Goal: Task Accomplishment & Management: Complete application form

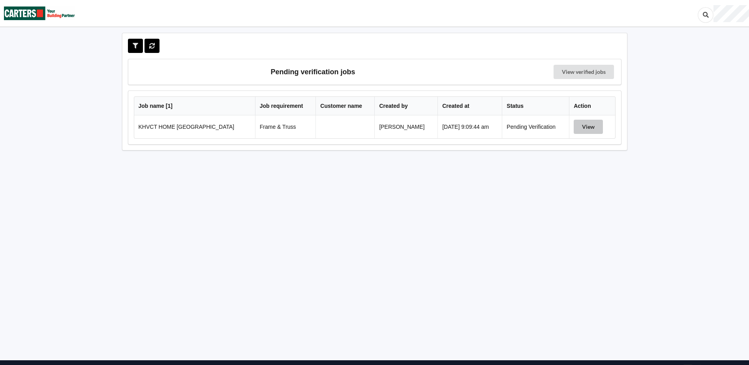
click at [583, 125] on button "View" at bounding box center [588, 127] width 29 height 14
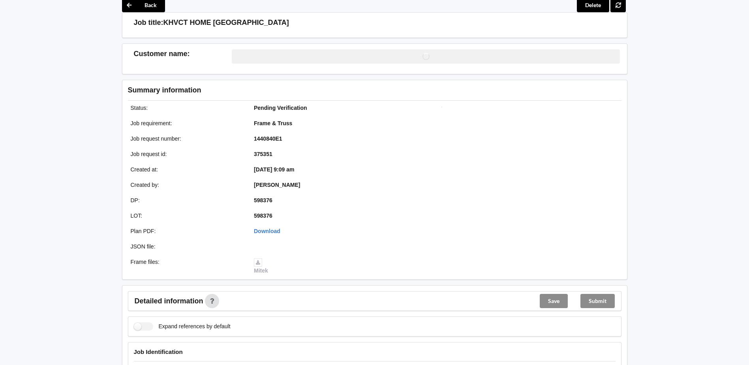
scroll to position [272, 0]
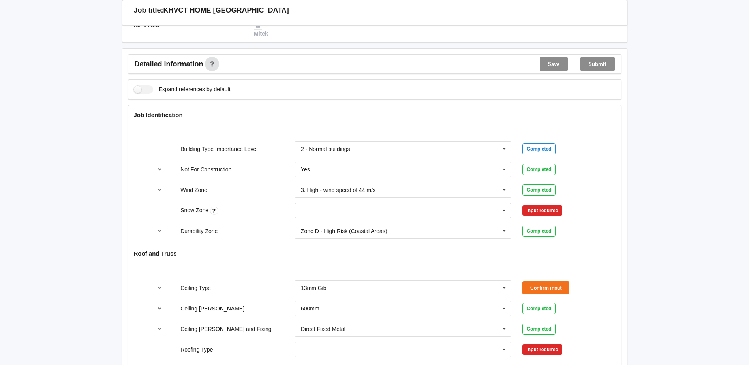
click at [504, 211] on icon at bounding box center [504, 210] width 12 height 15
click at [329, 225] on div "N0" at bounding box center [403, 225] width 216 height 15
click at [541, 210] on button "Confirm input" at bounding box center [546, 210] width 47 height 13
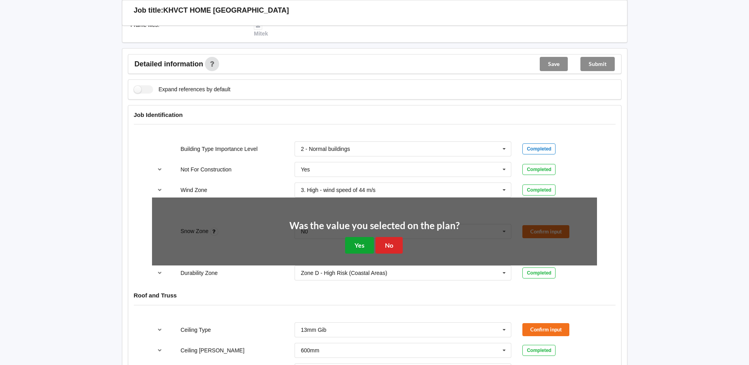
click at [367, 245] on button "Yes" at bounding box center [359, 245] width 29 height 16
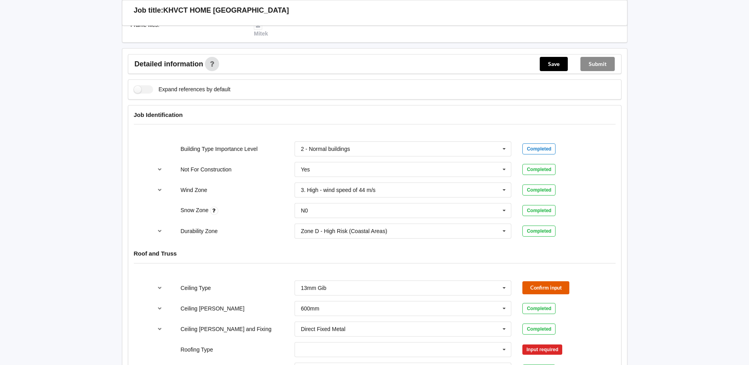
click at [544, 291] on button "Confirm input" at bounding box center [546, 287] width 47 height 13
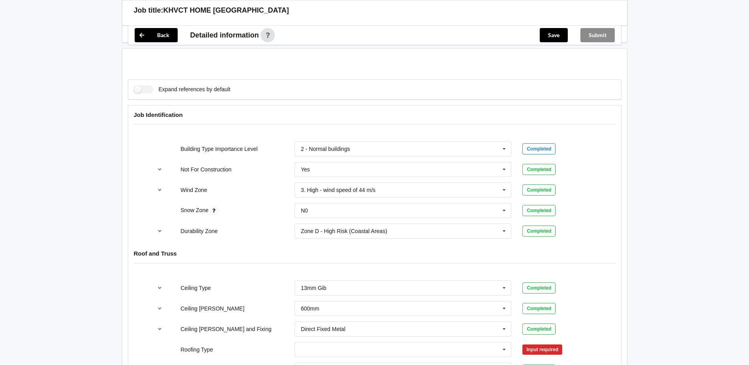
scroll to position [509, 0]
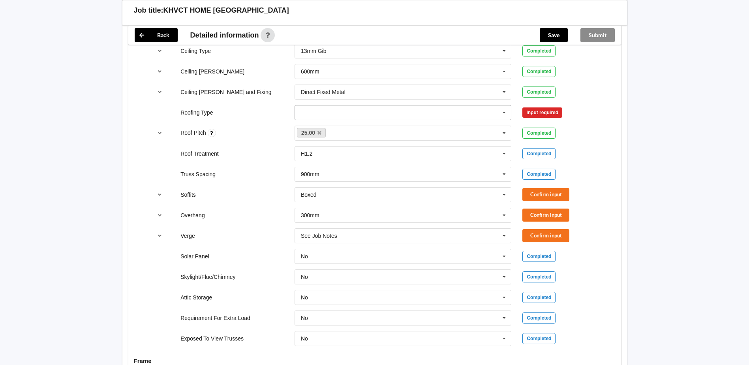
click at [503, 113] on icon at bounding box center [504, 112] width 12 height 15
click at [312, 124] on span "1. [GEOGRAPHIC_DATA]" at bounding box center [333, 127] width 64 height 6
click at [532, 110] on button "Confirm input" at bounding box center [546, 112] width 47 height 13
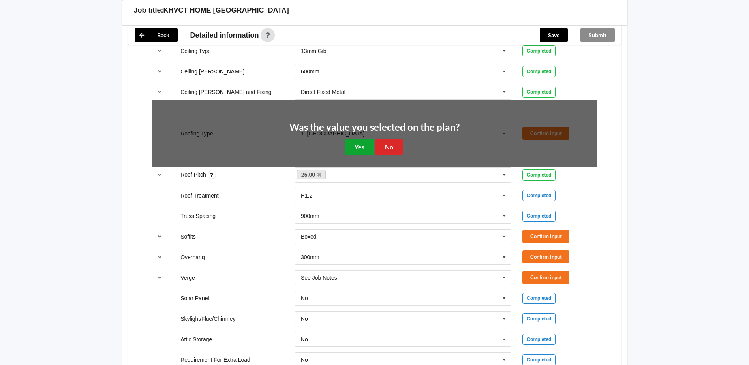
click at [361, 147] on button "Yes" at bounding box center [359, 147] width 29 height 16
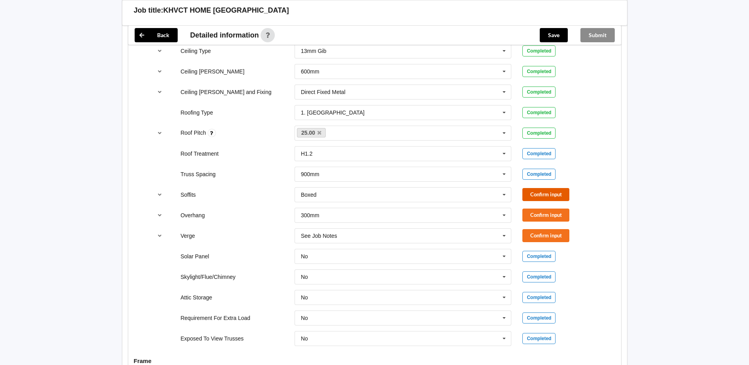
click at [530, 195] on button "Confirm input" at bounding box center [546, 194] width 47 height 13
click at [532, 213] on button "Confirm input" at bounding box center [546, 215] width 47 height 13
click at [531, 233] on button "Confirm input" at bounding box center [546, 235] width 47 height 13
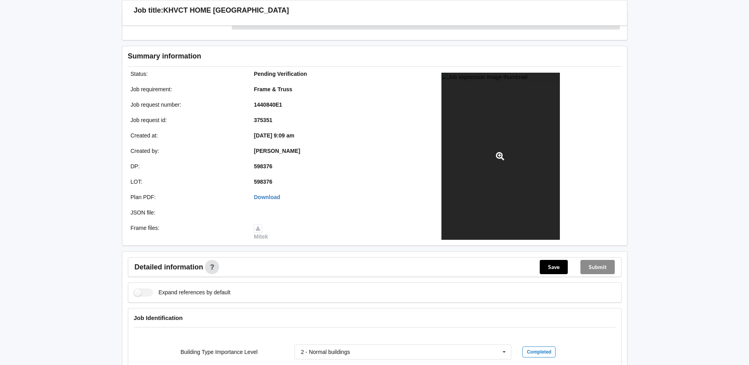
scroll to position [119, 0]
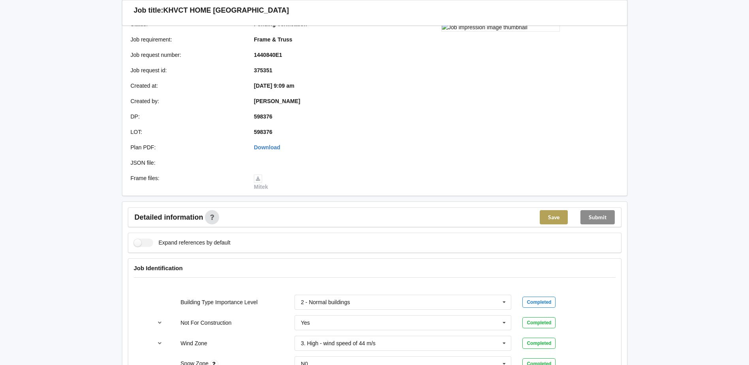
click at [552, 216] on button "Save" at bounding box center [554, 217] width 28 height 14
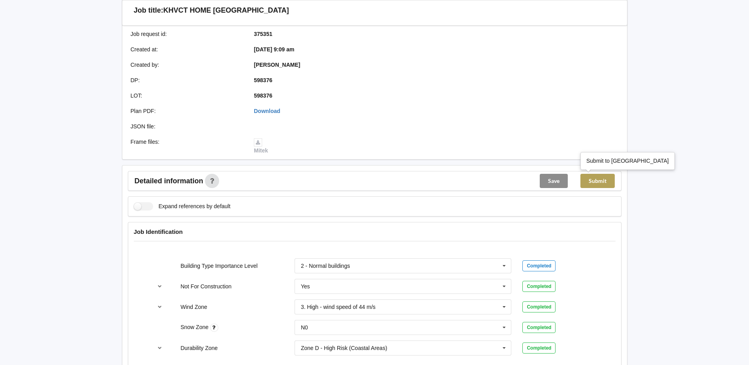
click at [603, 187] on button "Submit" at bounding box center [598, 181] width 34 height 14
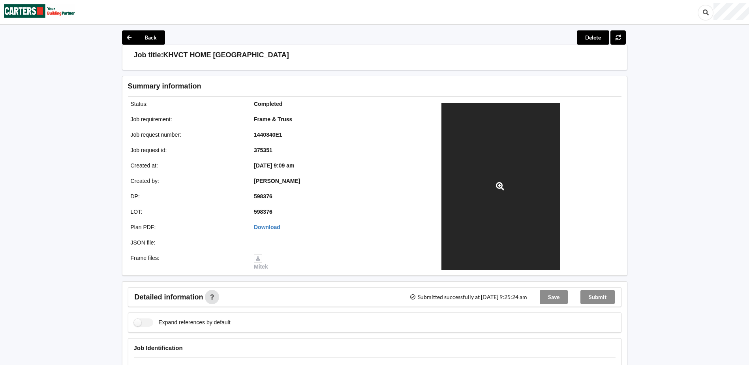
scroll to position [0, 0]
